Goal: Find specific page/section: Find specific page/section

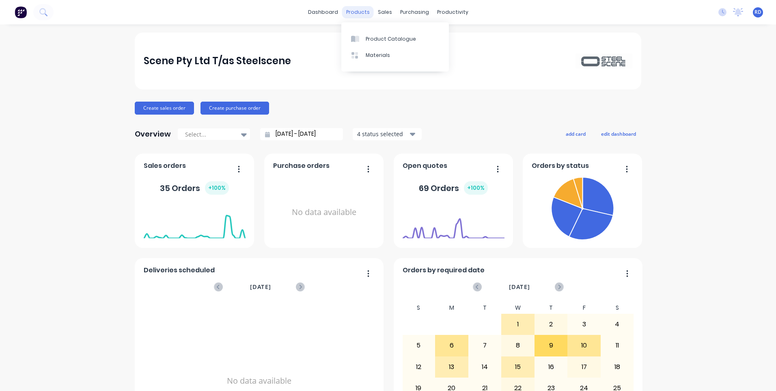
click at [353, 11] on div "products" at bounding box center [358, 12] width 32 height 12
click at [404, 39] on div "Sales Orders" at bounding box center [411, 38] width 33 height 7
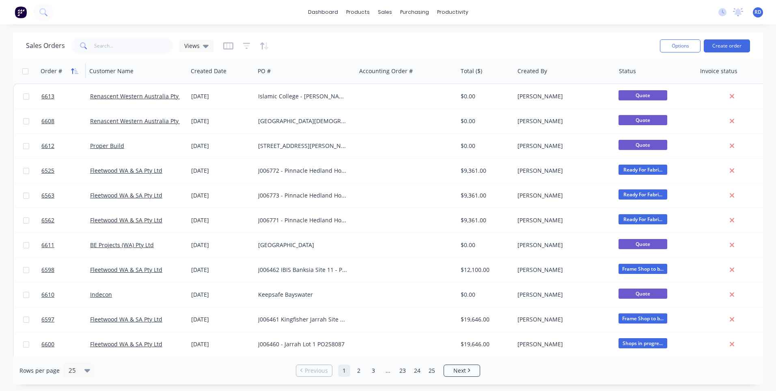
click at [70, 69] on button "button" at bounding box center [75, 71] width 12 height 12
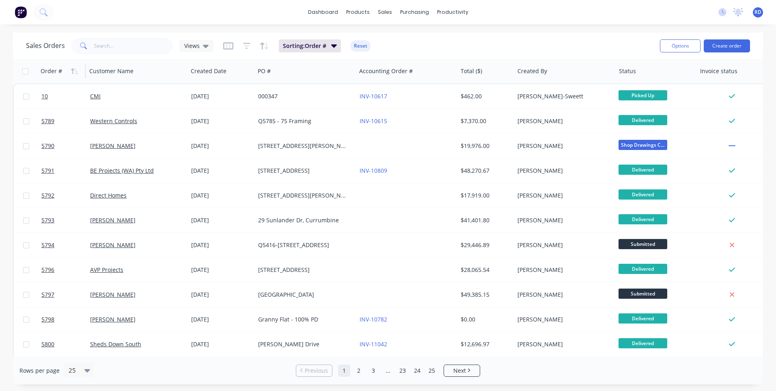
click at [70, 69] on button "button" at bounding box center [75, 71] width 12 height 12
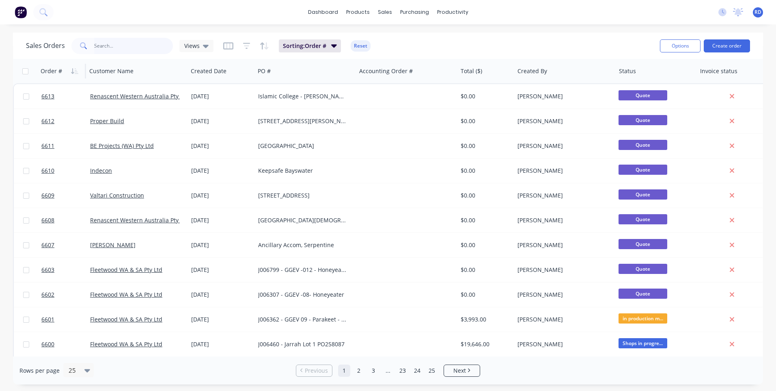
click at [126, 47] on input "text" at bounding box center [133, 46] width 79 height 16
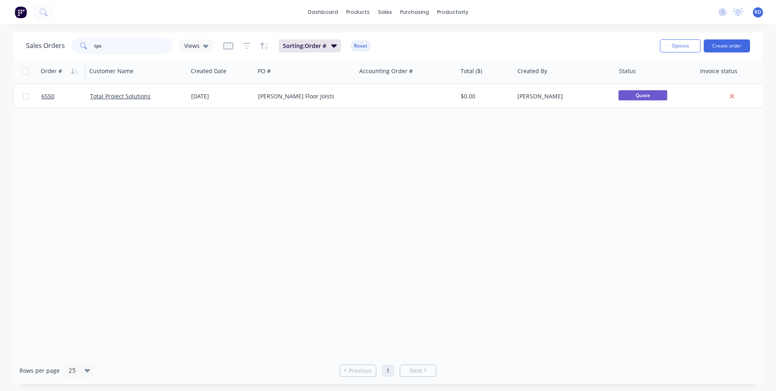
type input "tps"
click at [419, 314] on div "Order # Customer Name Created Date PO # Accounting Order # Total ($) Created By…" at bounding box center [388, 207] width 750 height 297
